Goal: Task Accomplishment & Management: Manage account settings

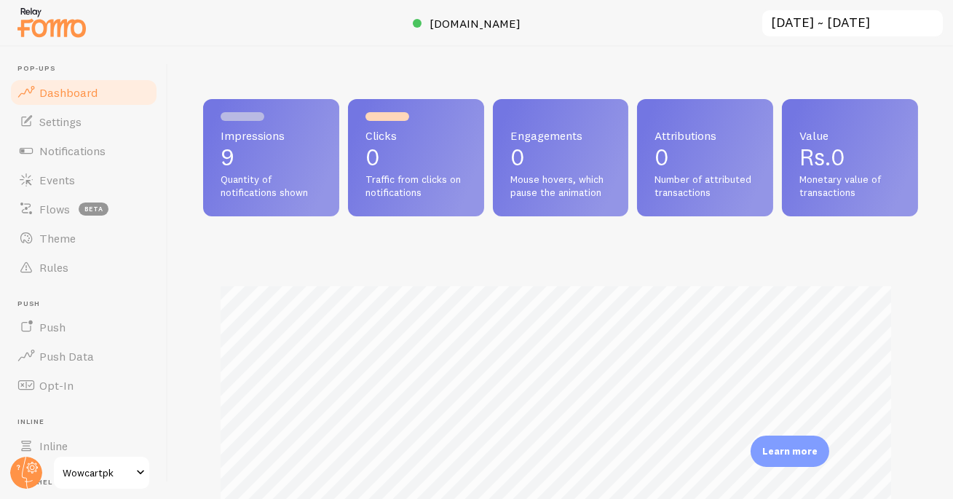
scroll to position [382, 706]
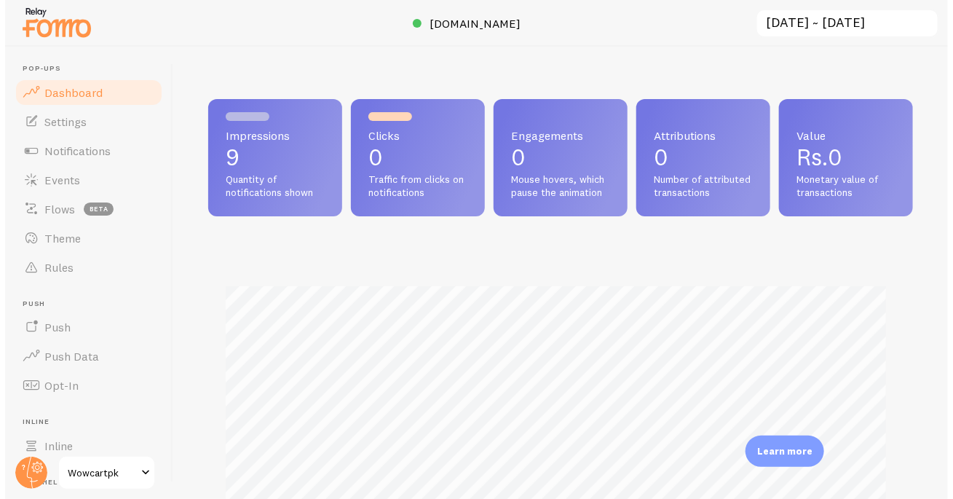
scroll to position [727889, 727566]
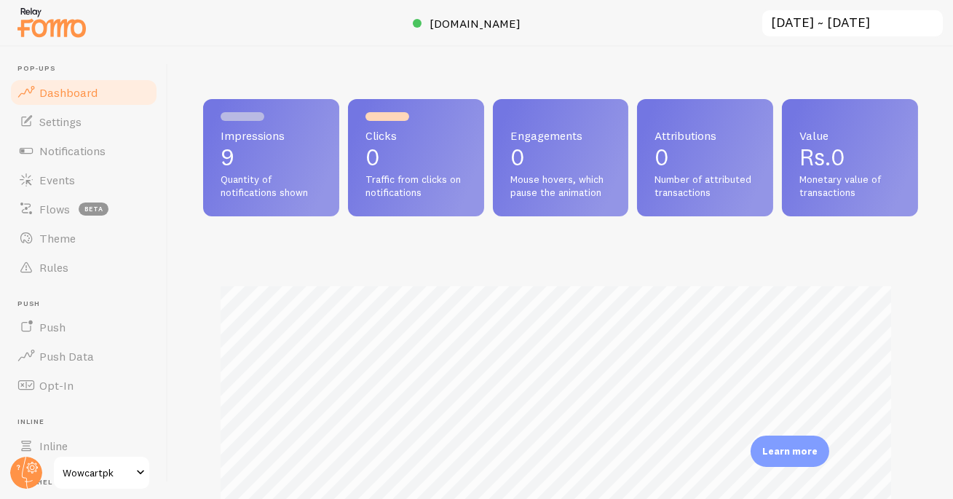
scroll to position [382, 706]
click at [473, 21] on span "[DOMAIN_NAME]" at bounding box center [475, 23] width 91 height 15
click at [67, 173] on span "Events" at bounding box center [57, 180] width 36 height 15
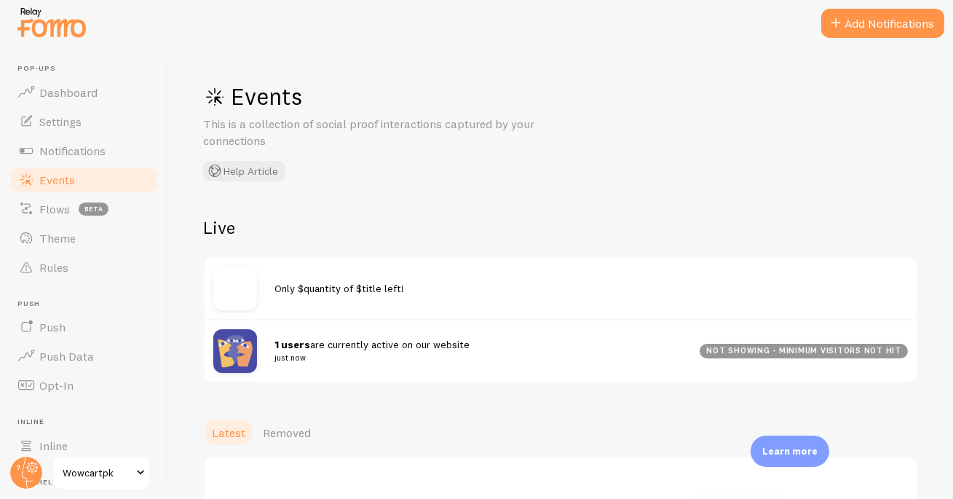
scroll to position [211, 0]
